Goal: Navigation & Orientation: Find specific page/section

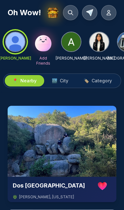
click at [62, 81] on span "City" at bounding box center [64, 81] width 9 height 6
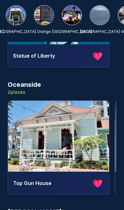
scroll to position [0, 113]
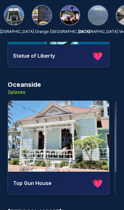
click at [21, 18] on img at bounding box center [13, 15] width 19 height 19
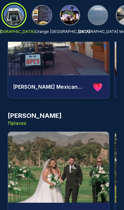
scroll to position [0, 0]
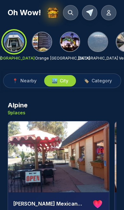
click at [64, 80] on span "City" at bounding box center [64, 81] width 9 height 6
click at [95, 81] on span "Category" at bounding box center [101, 81] width 20 height 6
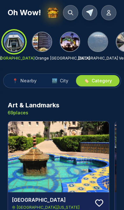
click at [63, 83] on span "City" at bounding box center [64, 81] width 9 height 6
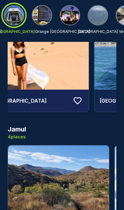
scroll to position [2391, 0]
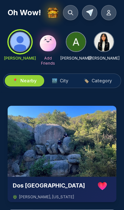
click at [69, 11] on icon at bounding box center [70, 13] width 6 height 6
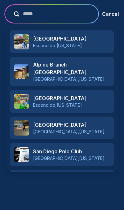
type input "*****"
click at [109, 11] on button "Cancel" at bounding box center [110, 14] width 17 height 8
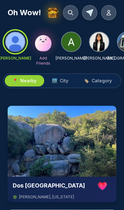
click at [69, 15] on icon at bounding box center [70, 13] width 6 height 6
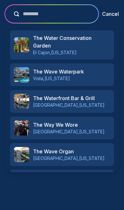
type input "********"
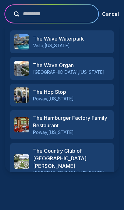
click at [92, 65] on h3 "The Wave Organ" at bounding box center [71, 66] width 77 height 8
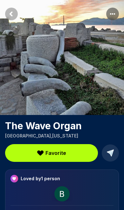
click at [61, 148] on button "Favorite" at bounding box center [51, 153] width 93 height 18
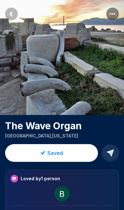
click at [116, 10] on rect "More options" at bounding box center [112, 14] width 13 height 13
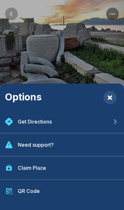
click at [72, 122] on div "Get Directions" at bounding box center [62, 121] width 124 height 23
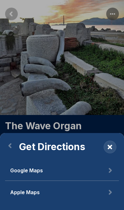
click at [49, 172] on button "Google Maps" at bounding box center [62, 170] width 114 height 21
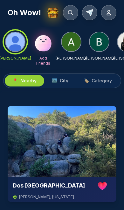
click at [99, 38] on img at bounding box center [98, 41] width 19 height 19
click at [101, 40] on img at bounding box center [98, 41] width 19 height 19
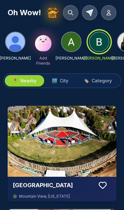
click at [63, 79] on span "City" at bounding box center [64, 81] width 9 height 6
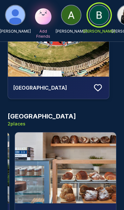
scroll to position [107, 0]
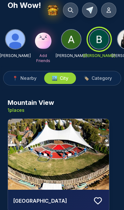
scroll to position [0, 0]
